Goal: Transaction & Acquisition: Purchase product/service

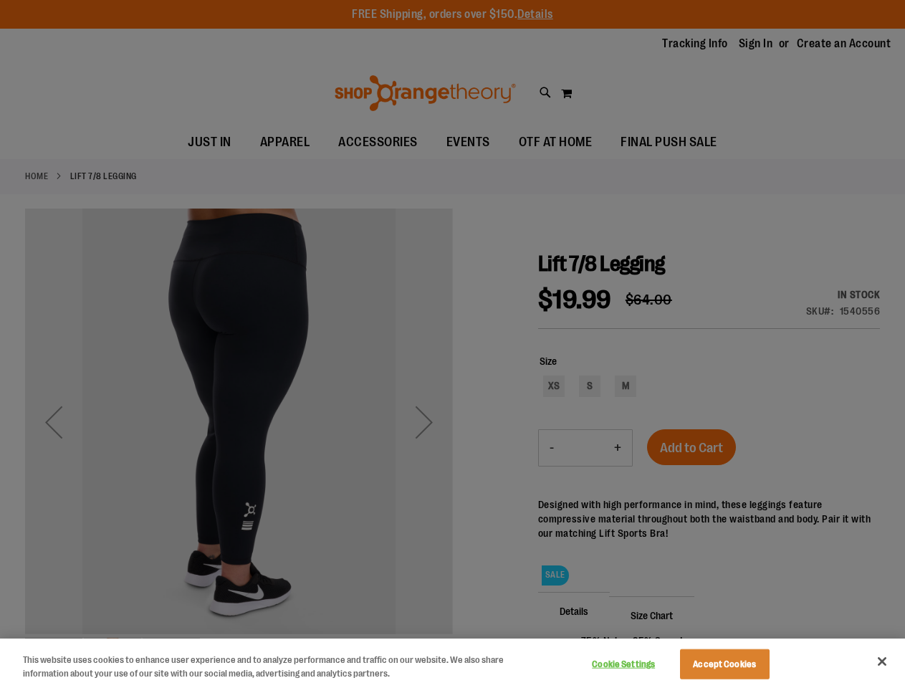
click at [452, 344] on div at bounding box center [452, 344] width 905 height 688
click at [641, 664] on button "Cookie Settings" at bounding box center [624, 664] width 90 height 29
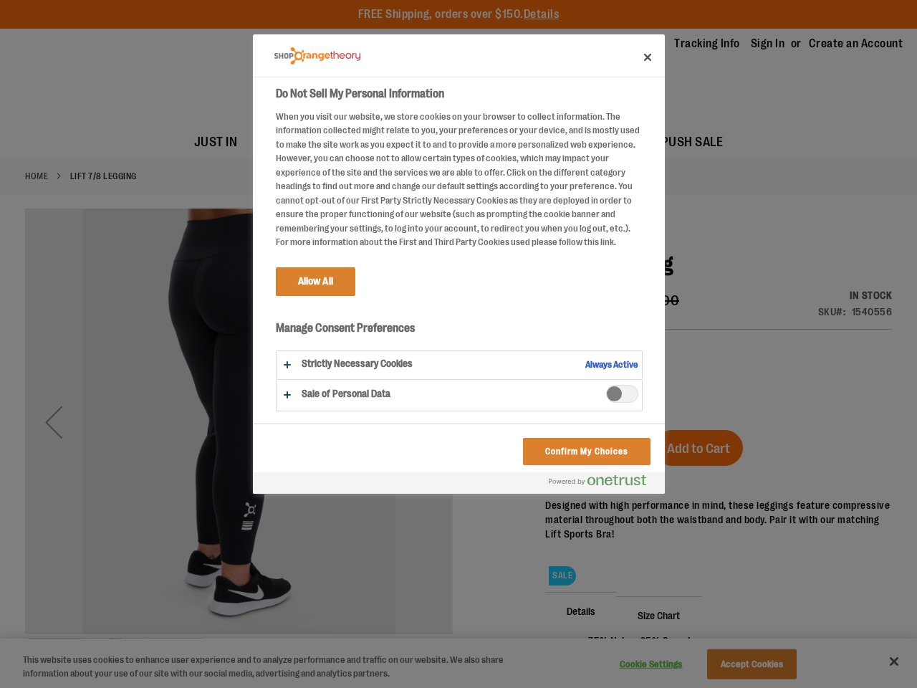
click at [742, 664] on div at bounding box center [458, 344] width 917 height 688
click at [882, 661] on div at bounding box center [458, 344] width 917 height 688
click at [749, 687] on html "Skip to Content The store will not work correctly when cookies are disabled. FR…" at bounding box center [458, 344] width 917 height 688
